Goal: Navigation & Orientation: Find specific page/section

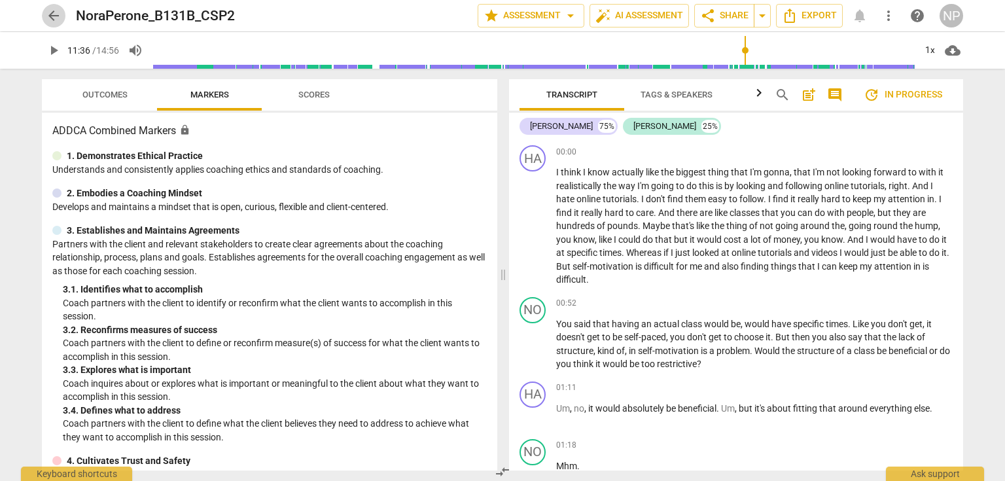
click at [52, 16] on span "arrow_back" at bounding box center [54, 16] width 16 height 16
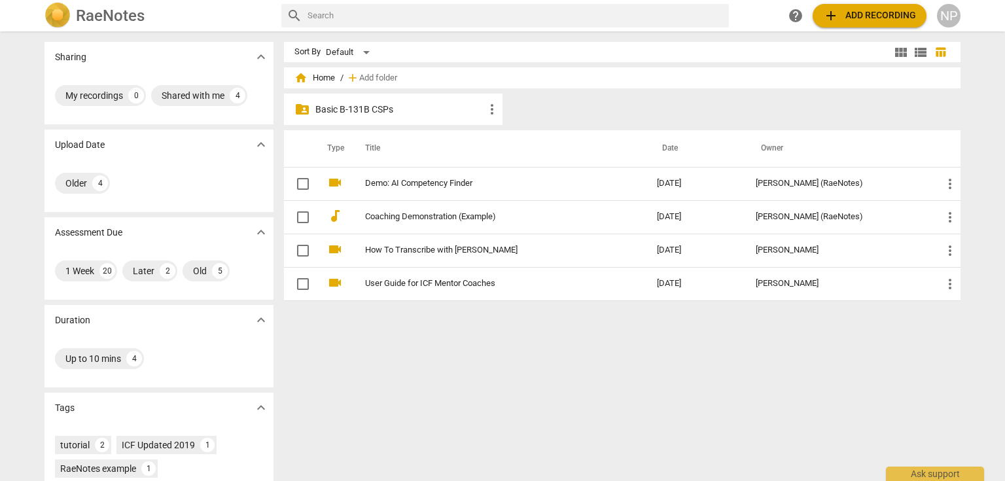
click at [386, 96] on div "folder_shared Basic B-131B CSPs more_vert" at bounding box center [393, 109] width 219 height 31
click at [380, 107] on p "Basic B-131B CSPs" at bounding box center [399, 110] width 169 height 14
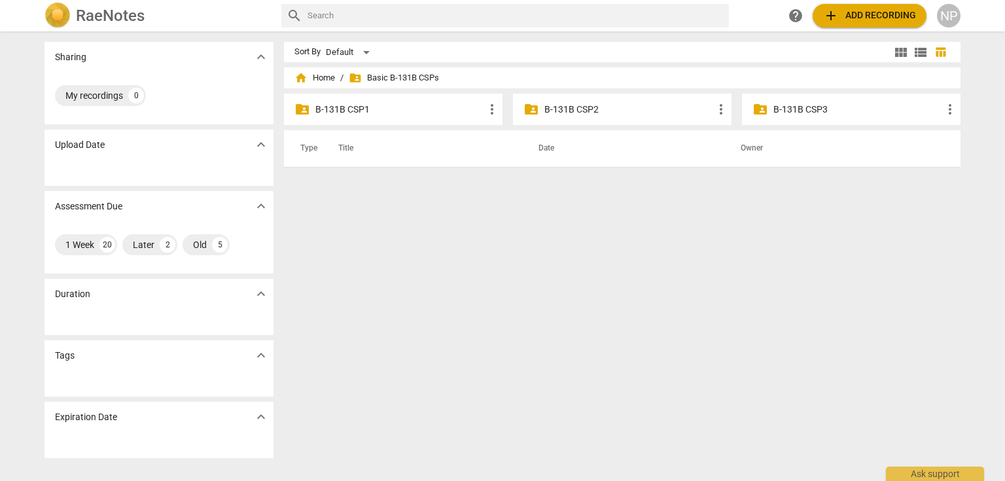
click at [582, 112] on p "B-131B CSP2" at bounding box center [628, 110] width 169 height 14
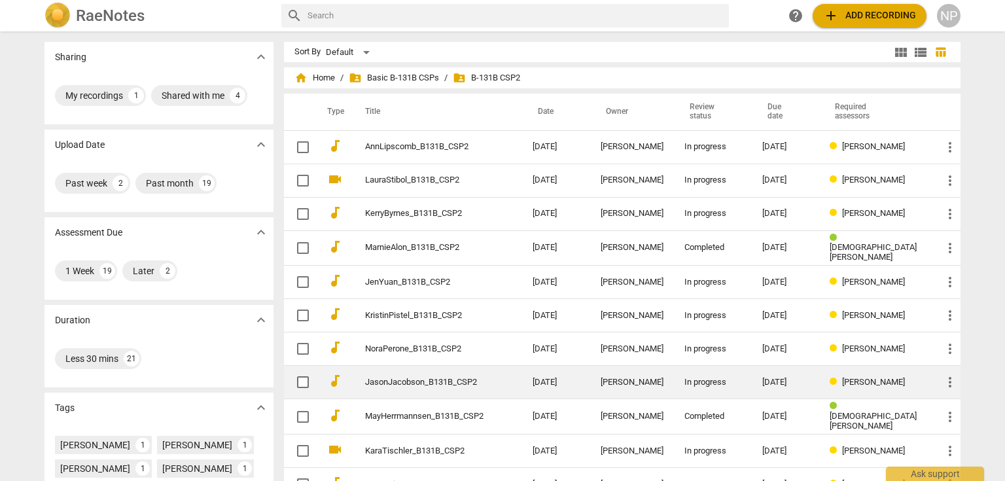
drag, startPoint x: 887, startPoint y: 355, endPoint x: 886, endPoint y: 370, distance: 15.1
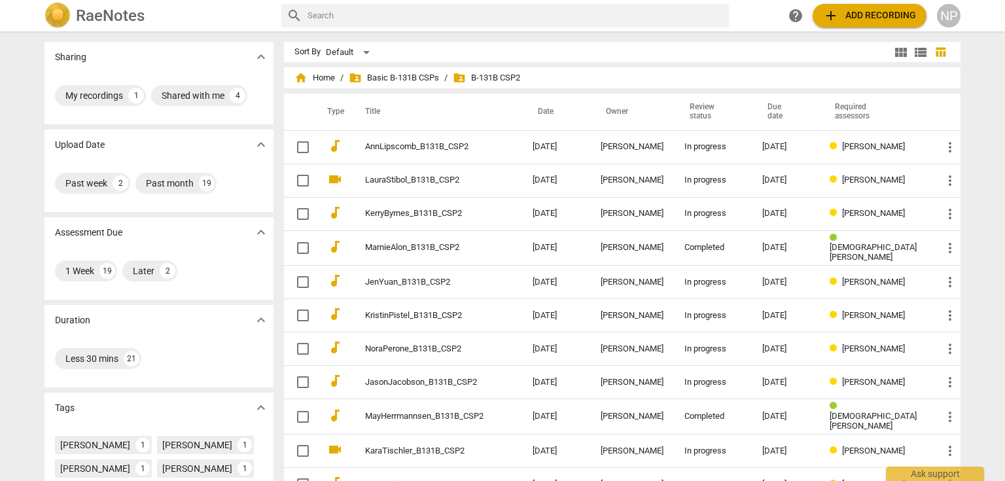
drag, startPoint x: 886, startPoint y: 370, endPoint x: 966, endPoint y: 249, distance: 145.0
click at [966, 249] on div "home Home / folder_shared Basic B-131B CSPs / folder_shared B-131B CSP2 Type Ti…" at bounding box center [627, 469] width 687 height 792
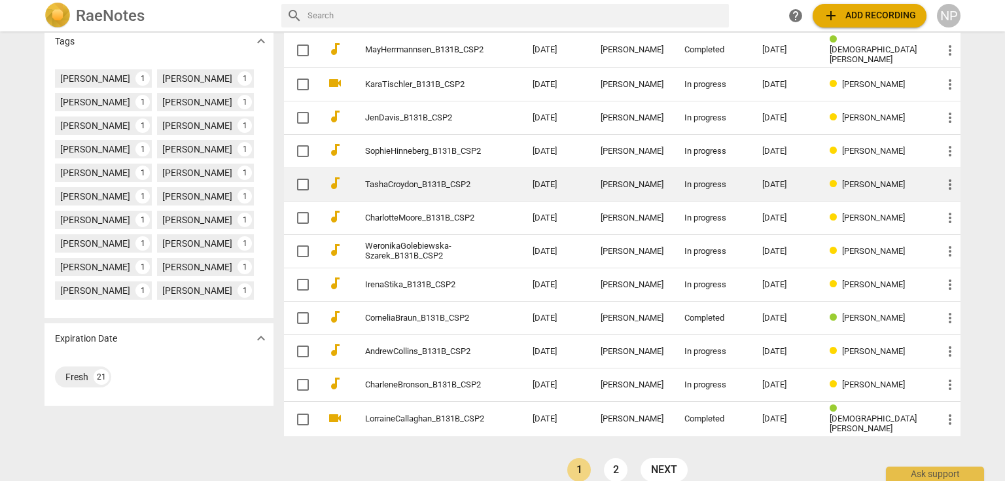
scroll to position [377, 0]
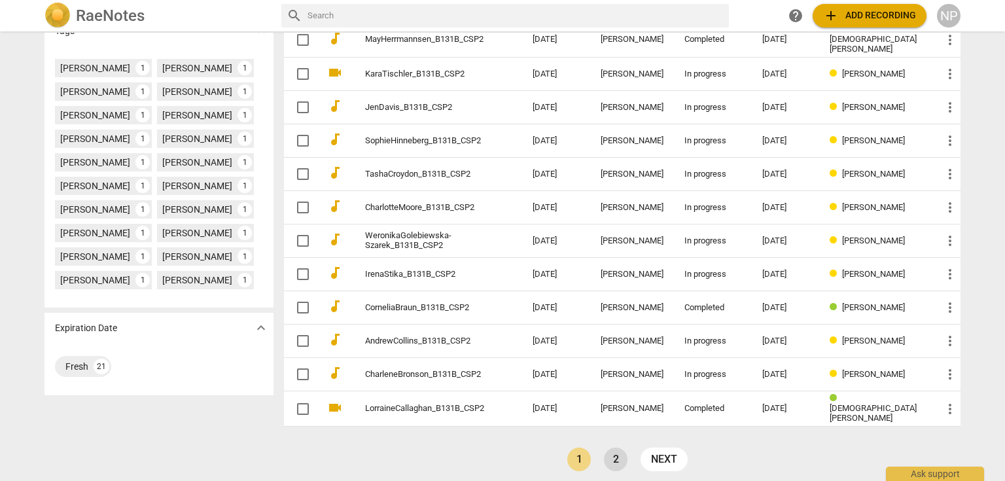
click at [610, 451] on link "2" at bounding box center [616, 460] width 24 height 24
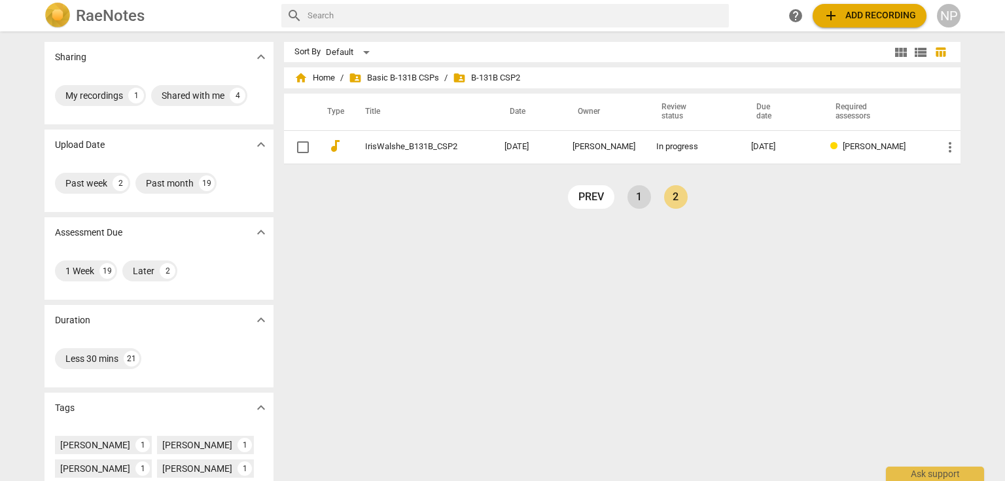
click at [642, 198] on link "1" at bounding box center [639, 197] width 24 height 24
